Goal: Task Accomplishment & Management: Manage account settings

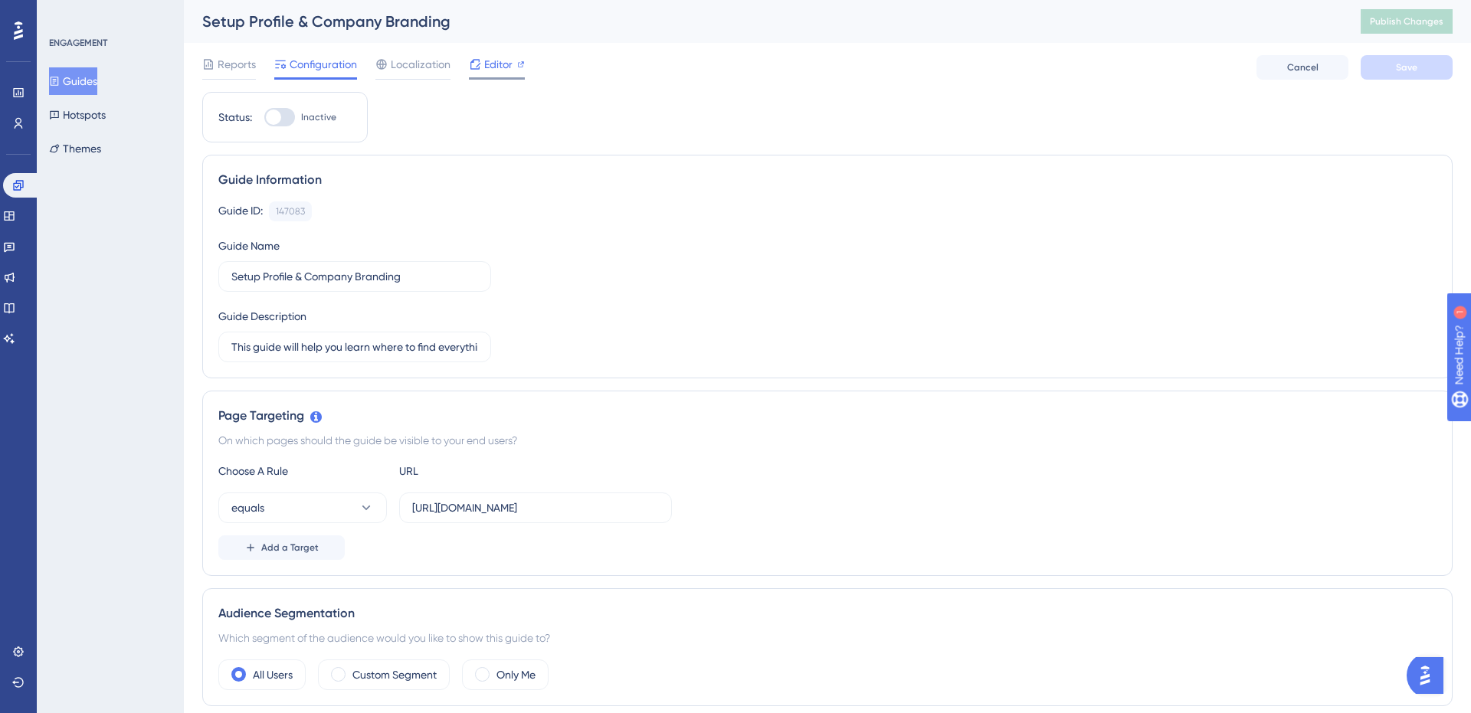
click at [502, 62] on span "Editor" at bounding box center [498, 64] width 28 height 18
click at [13, 644] on link at bounding box center [18, 652] width 12 height 25
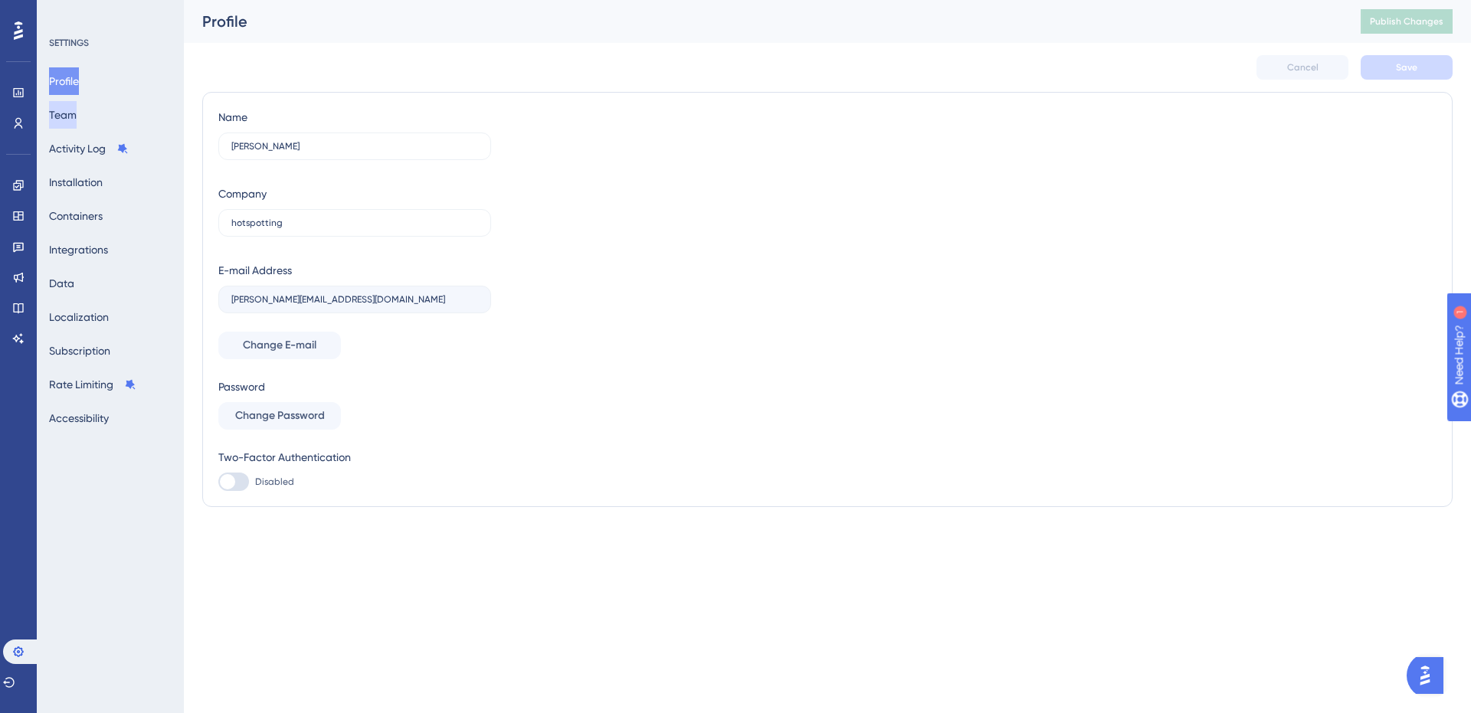
click at [77, 111] on button "Team" at bounding box center [63, 115] width 28 height 28
